Goal: Obtain resource: Obtain resource

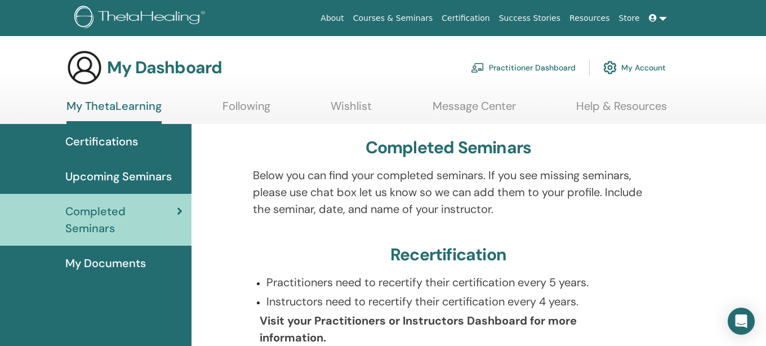
scroll to position [26, 0]
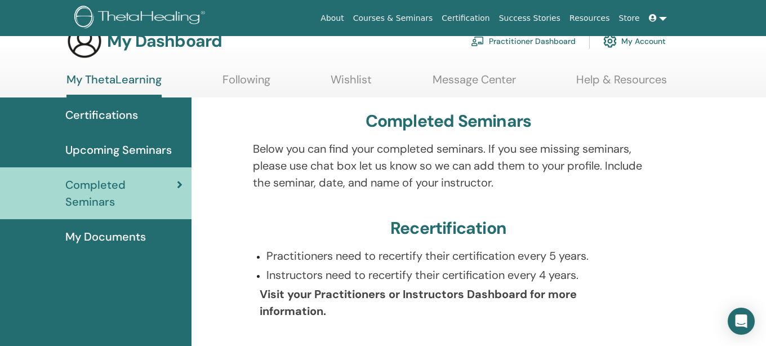
click at [137, 228] on span "My Documents" at bounding box center [105, 236] width 81 height 17
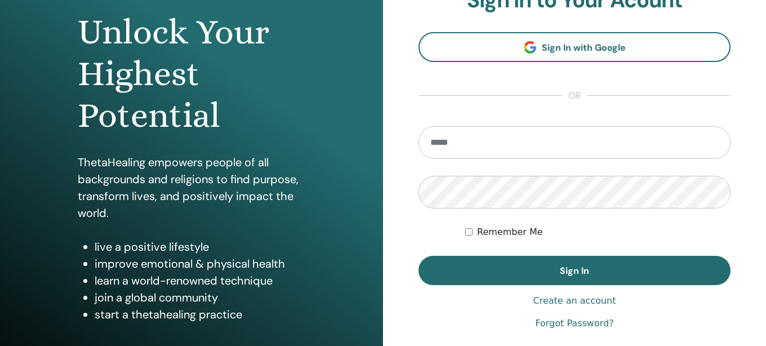
scroll to position [156, 0]
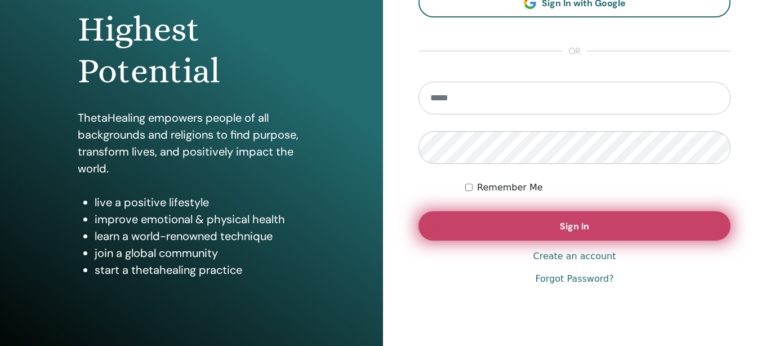
type input "**********"
click at [502, 230] on button "Sign In" at bounding box center [574, 225] width 312 height 29
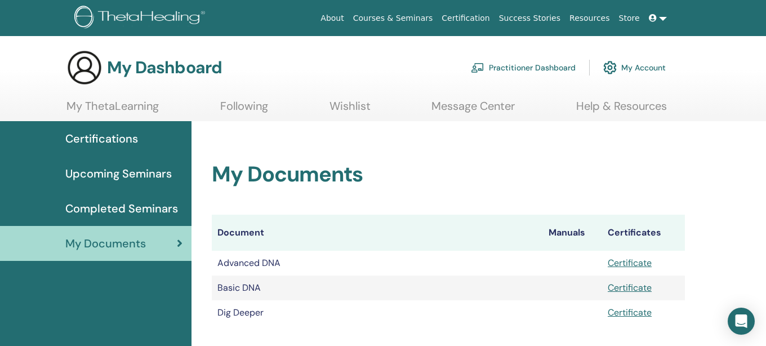
click at [112, 141] on span "Certifications" at bounding box center [101, 138] width 73 height 17
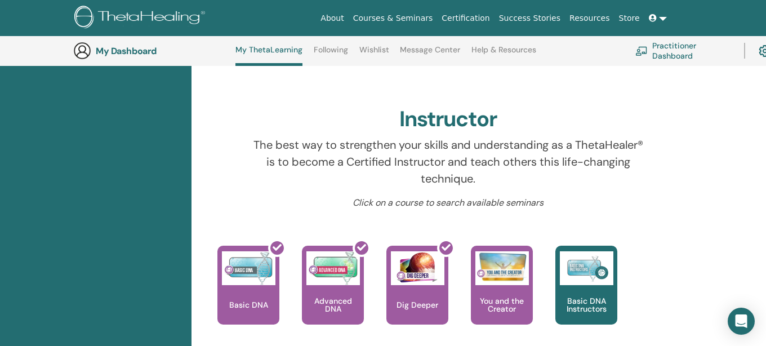
scroll to position [255, 0]
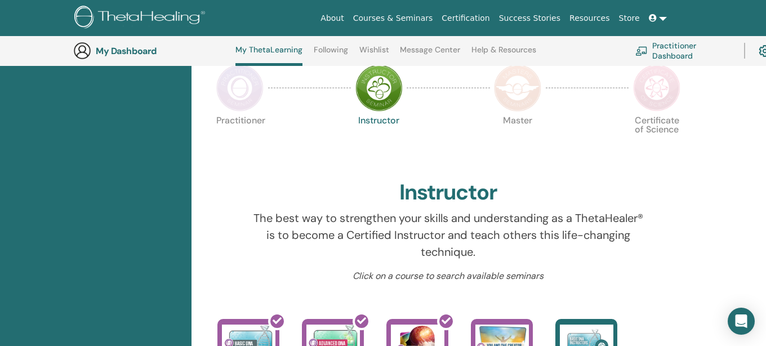
click at [239, 95] on img at bounding box center [239, 87] width 47 height 47
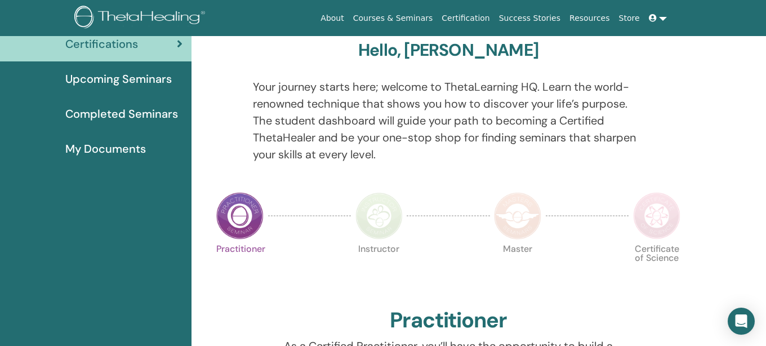
scroll to position [1, 0]
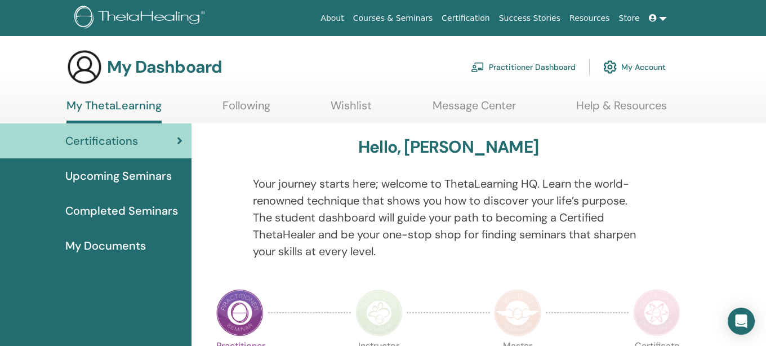
click at [177, 173] on div "Upcoming Seminars" at bounding box center [95, 175] width 173 height 17
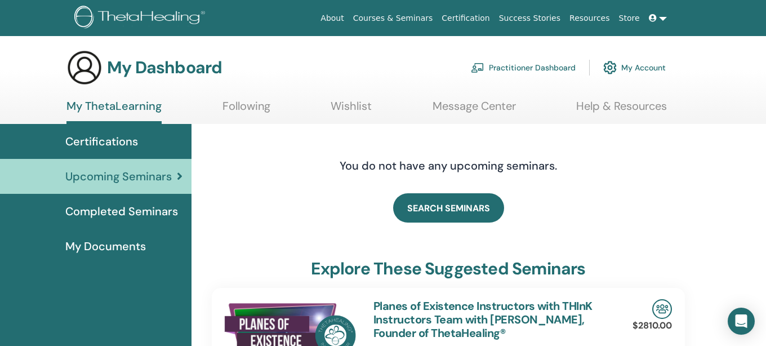
click at [126, 146] on span "Certifications" at bounding box center [101, 141] width 73 height 17
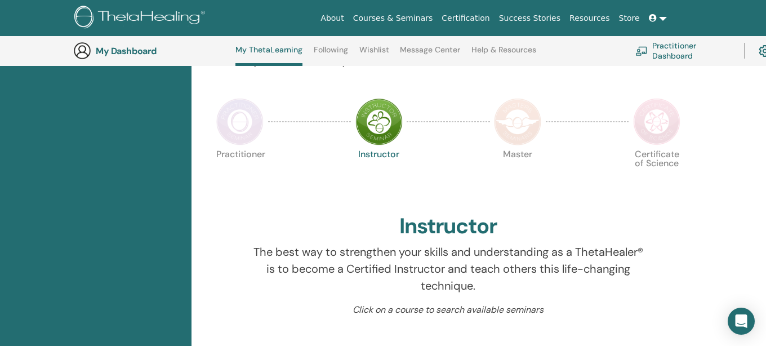
scroll to position [262, 0]
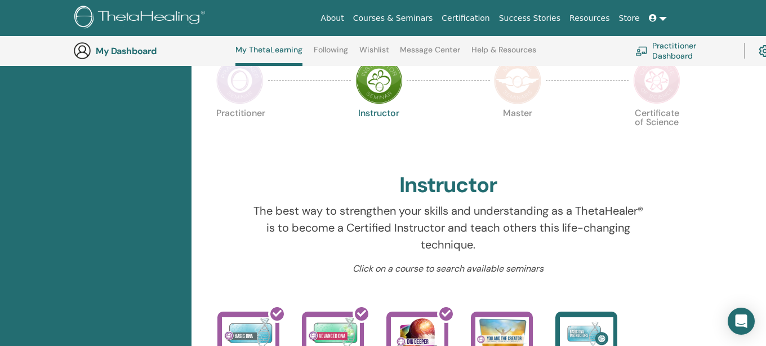
click at [226, 69] on img at bounding box center [239, 80] width 47 height 47
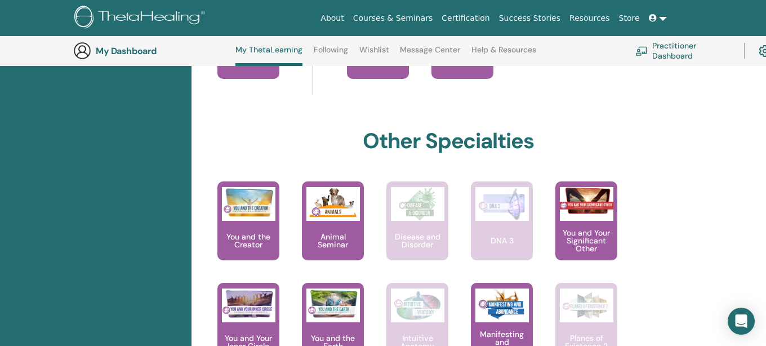
scroll to position [657, 0]
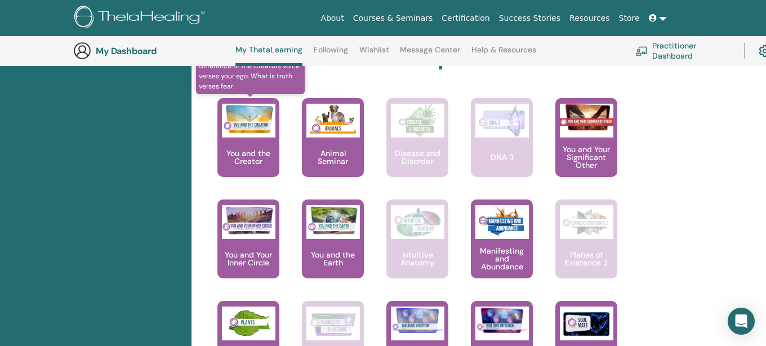
click at [243, 174] on div "You and the Creator" at bounding box center [248, 137] width 62 height 79
